Goal: Book appointment/travel/reservation

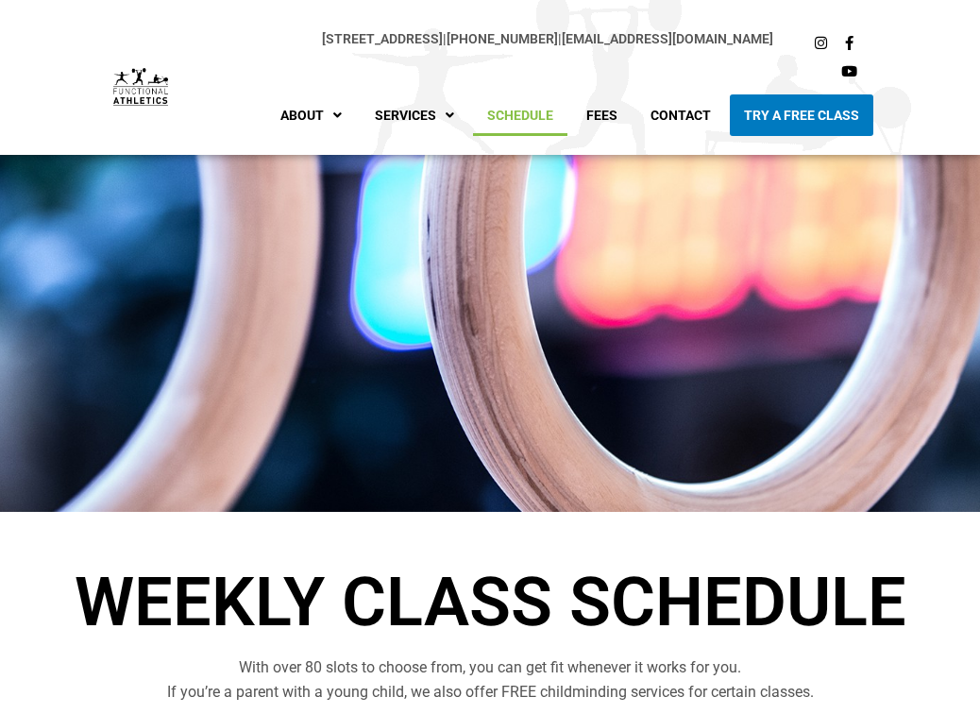
click at [545, 110] on link "Schedule" at bounding box center [520, 115] width 94 height 42
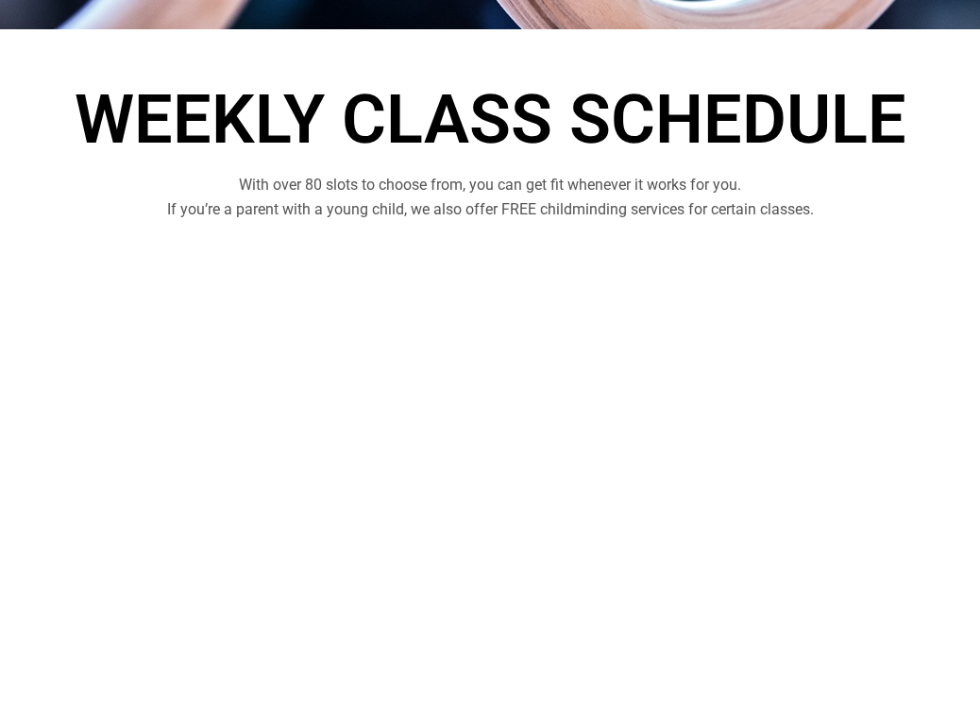
scroll to position [658, 0]
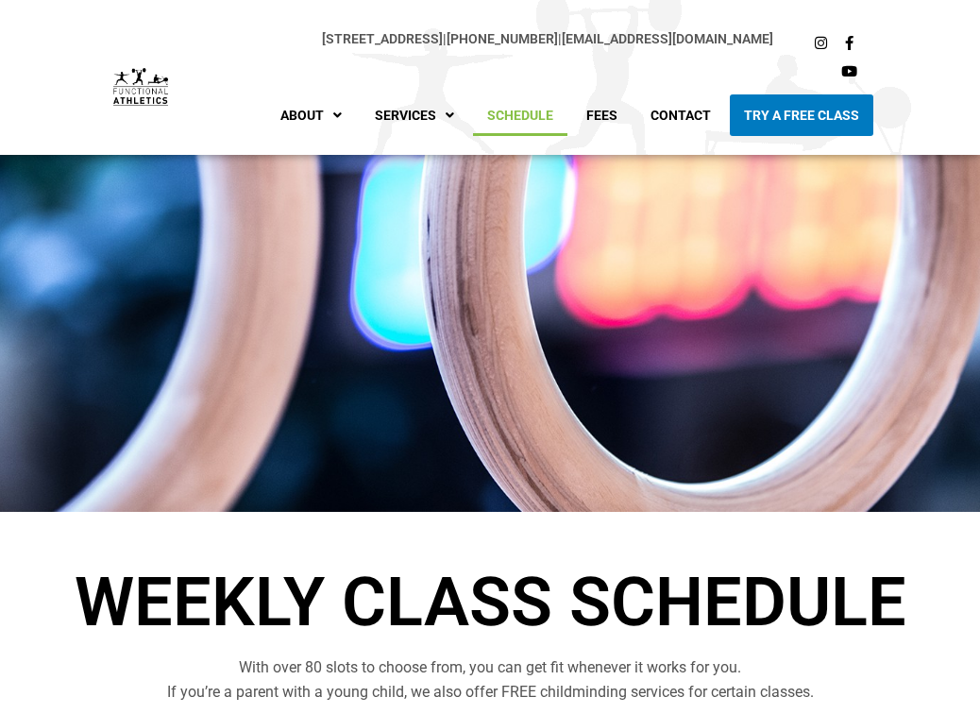
click at [529, 117] on link "Schedule" at bounding box center [520, 115] width 94 height 42
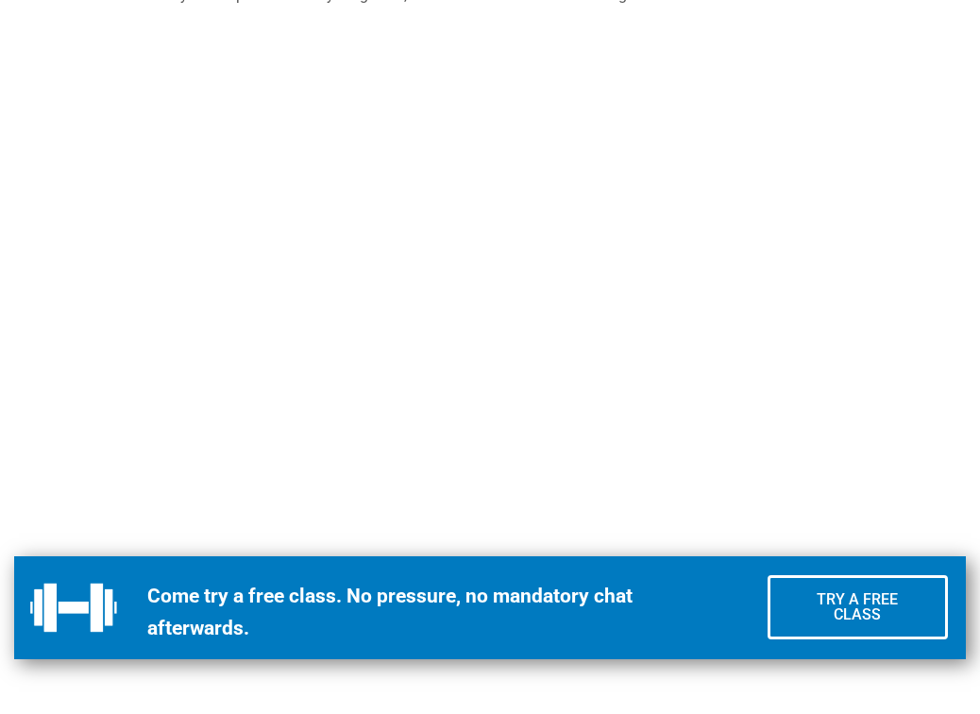
scroll to position [692, 0]
